Goal: Check status: Check status

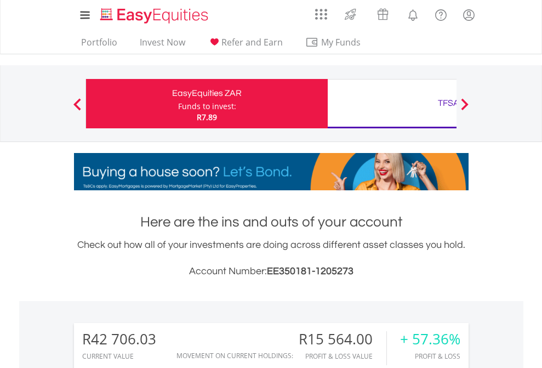
click at [178, 104] on div "Funds to invest:" at bounding box center [207, 106] width 58 height 11
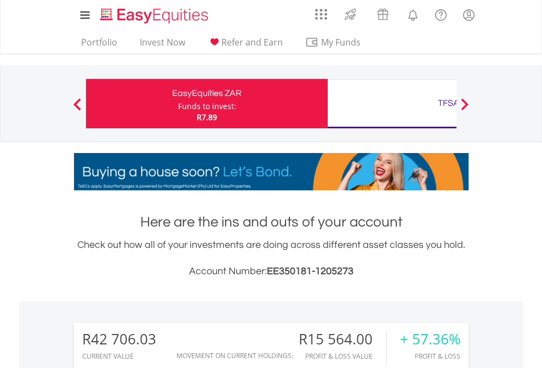
scroll to position [105, 172]
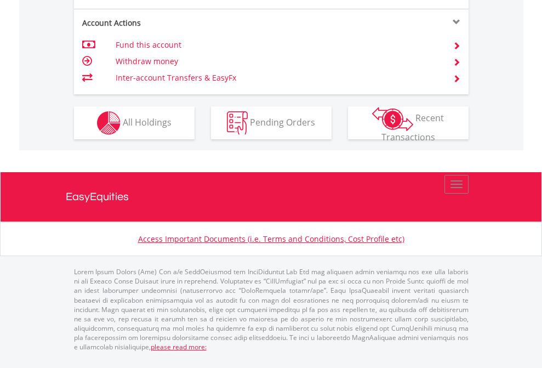
scroll to position [1116, 0]
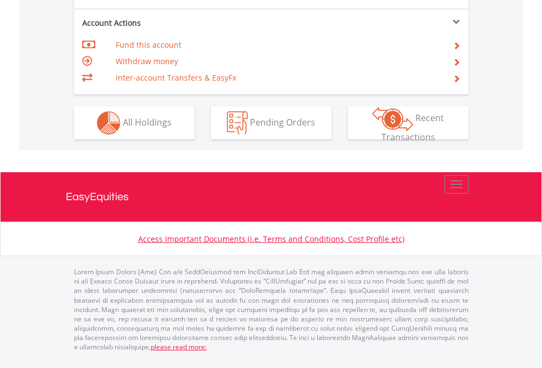
scroll to position [1028, 0]
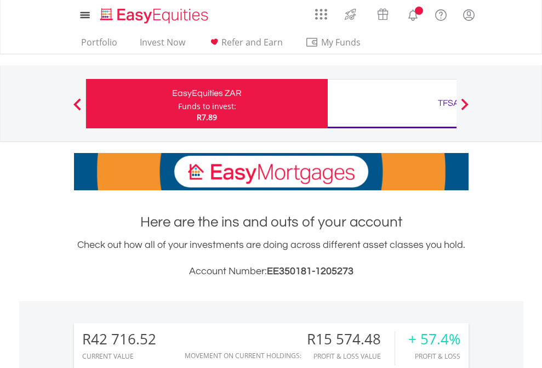
scroll to position [906, 0]
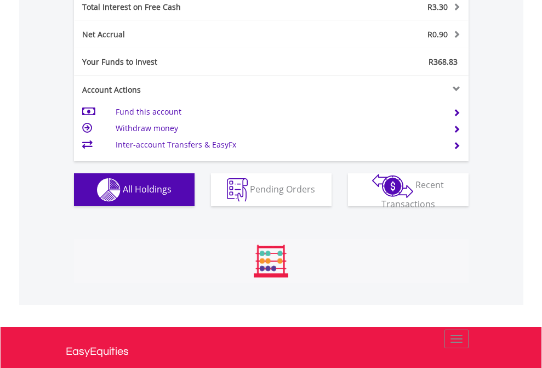
scroll to position [105, 172]
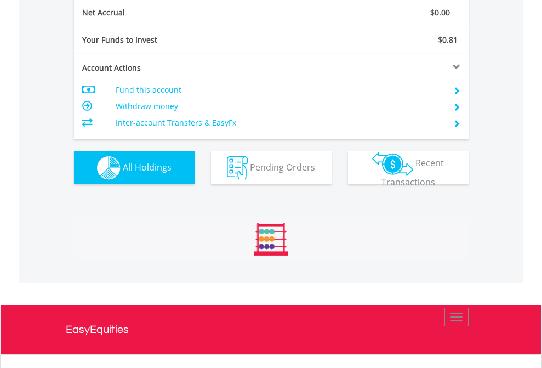
scroll to position [105, 172]
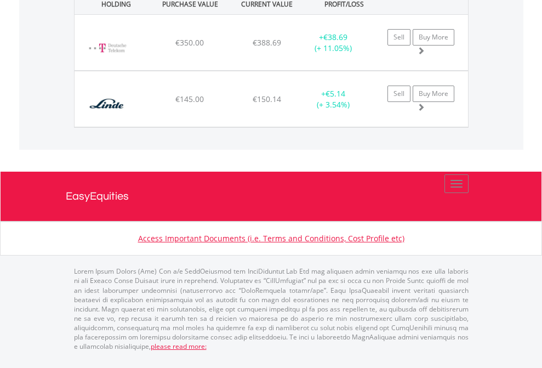
scroll to position [105, 172]
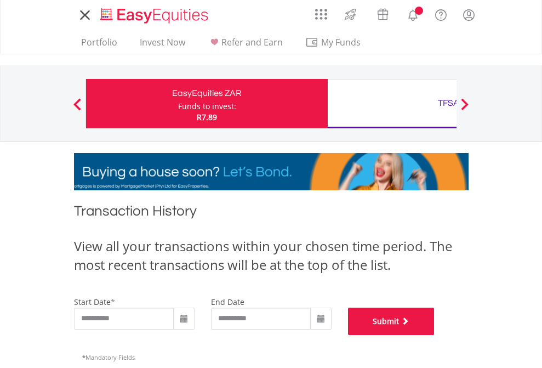
click at [434, 335] on button "Submit" at bounding box center [391, 320] width 87 height 27
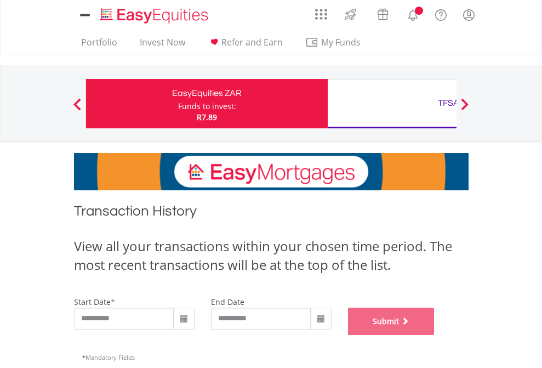
scroll to position [444, 0]
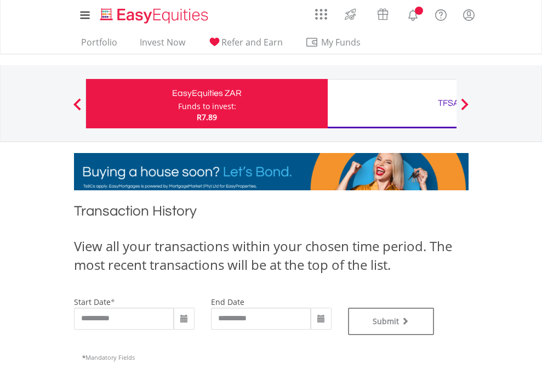
click at [392, 104] on div "TFSA" at bounding box center [448, 102] width 228 height 15
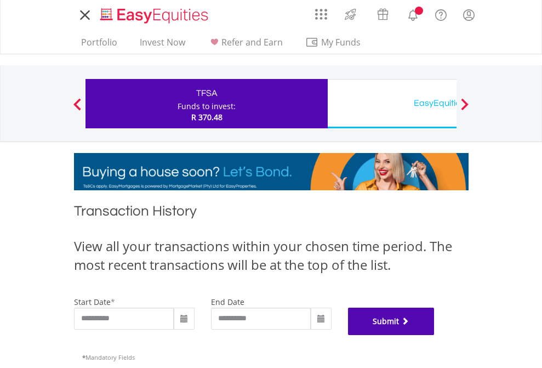
click at [434, 335] on button "Submit" at bounding box center [391, 320] width 87 height 27
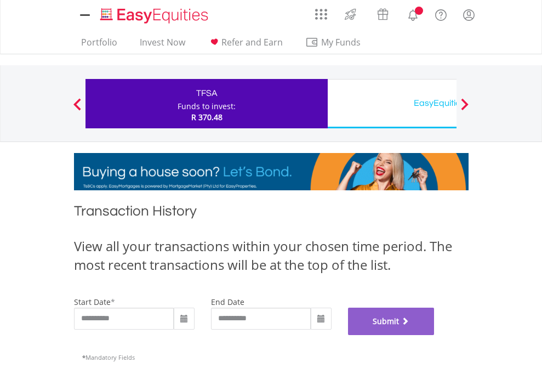
scroll to position [444, 0]
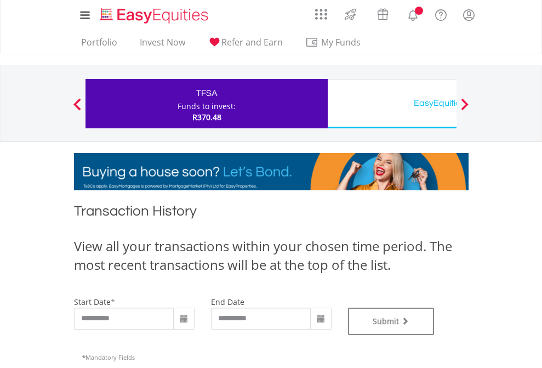
click at [392, 104] on div "EasyEquities USD" at bounding box center [448, 102] width 228 height 15
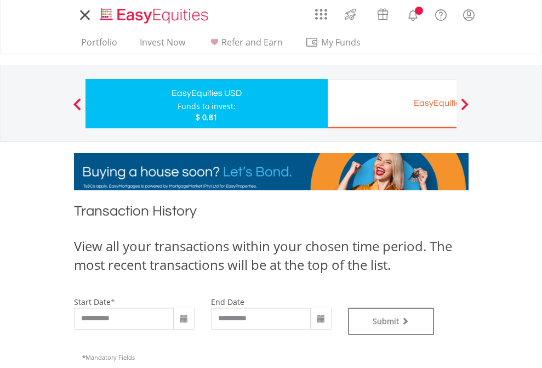
type input "**********"
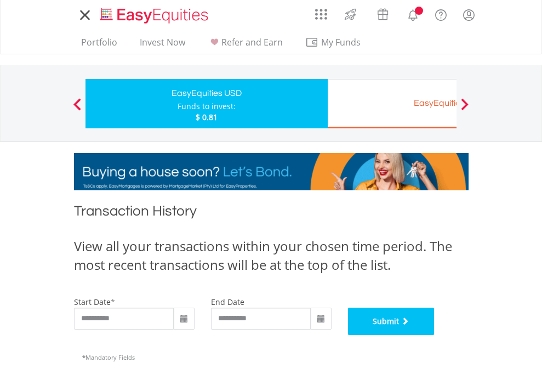
click at [434, 335] on button "Submit" at bounding box center [391, 320] width 87 height 27
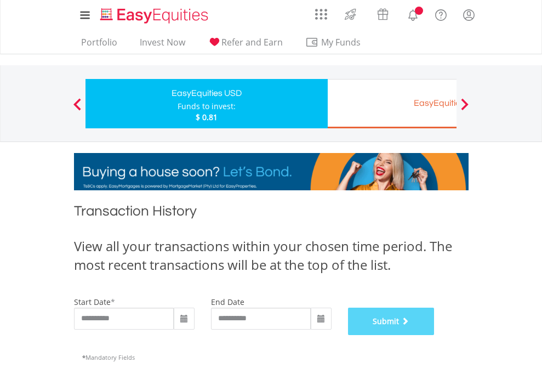
scroll to position [444, 0]
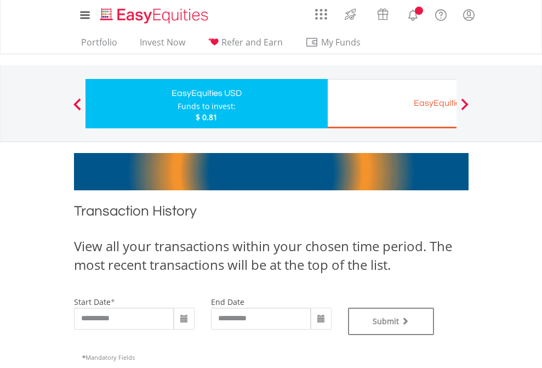
click at [392, 104] on div "EasyEquities EUR" at bounding box center [448, 102] width 228 height 15
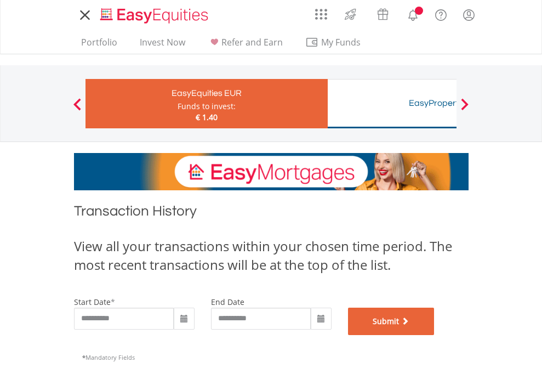
click at [434, 335] on button "Submit" at bounding box center [391, 320] width 87 height 27
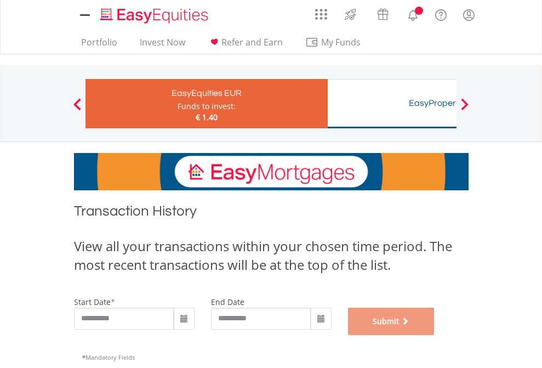
scroll to position [444, 0]
